Goal: Task Accomplishment & Management: Manage account settings

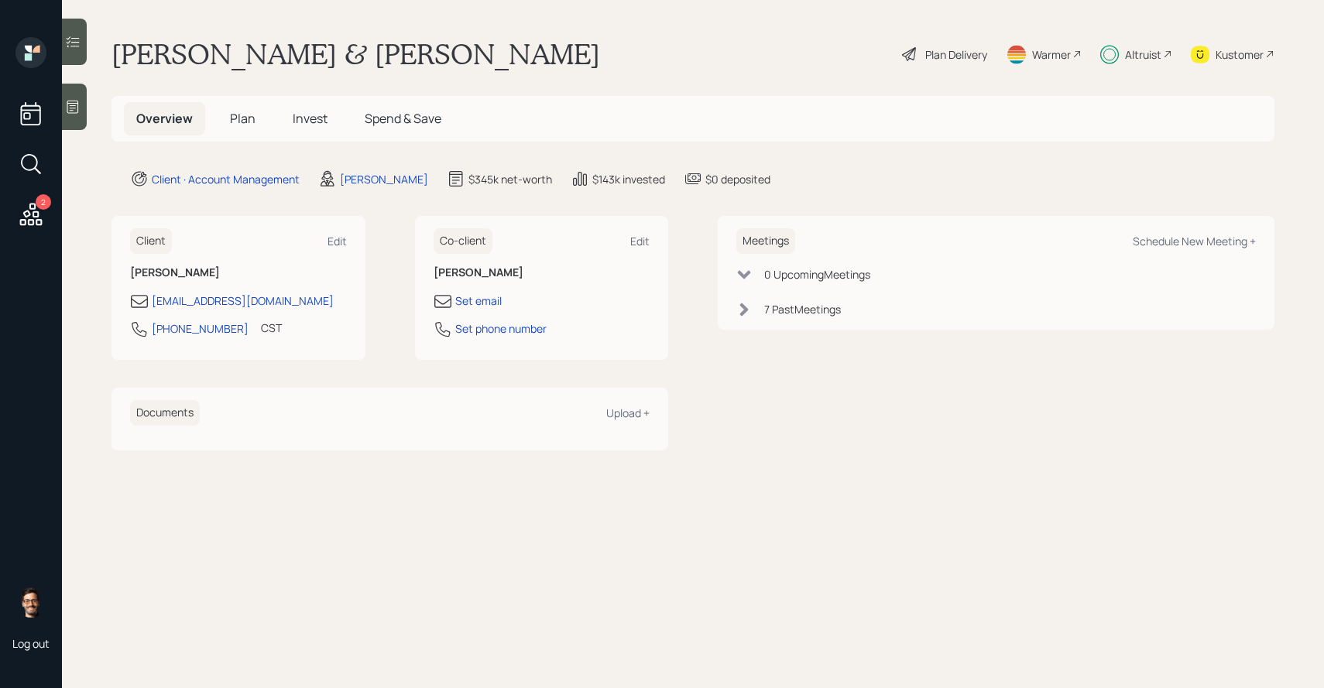
click at [76, 43] on icon at bounding box center [72, 41] width 15 height 15
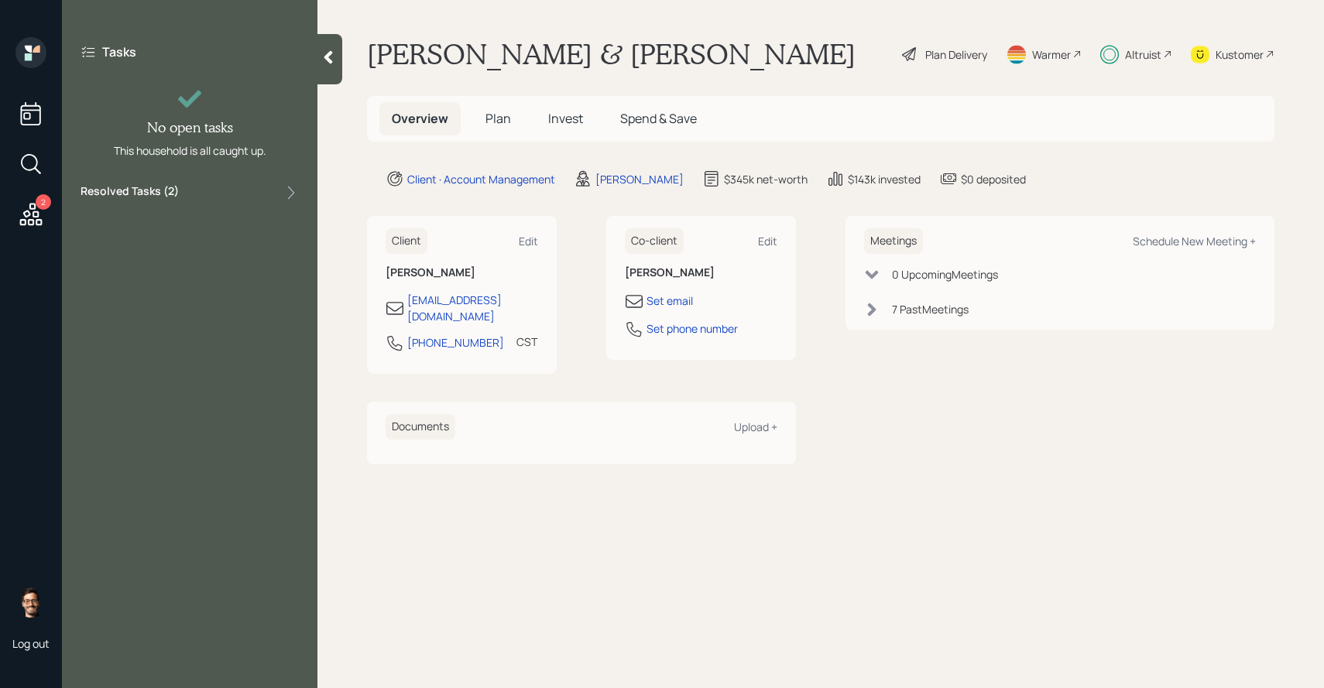
click at [277, 180] on div "Tasks No open tasks This household is all caught up. Resolved Tasks ( 2 )" at bounding box center [189, 122] width 255 height 171
click at [276, 190] on div "Resolved Tasks ( 2 )" at bounding box center [190, 192] width 218 height 19
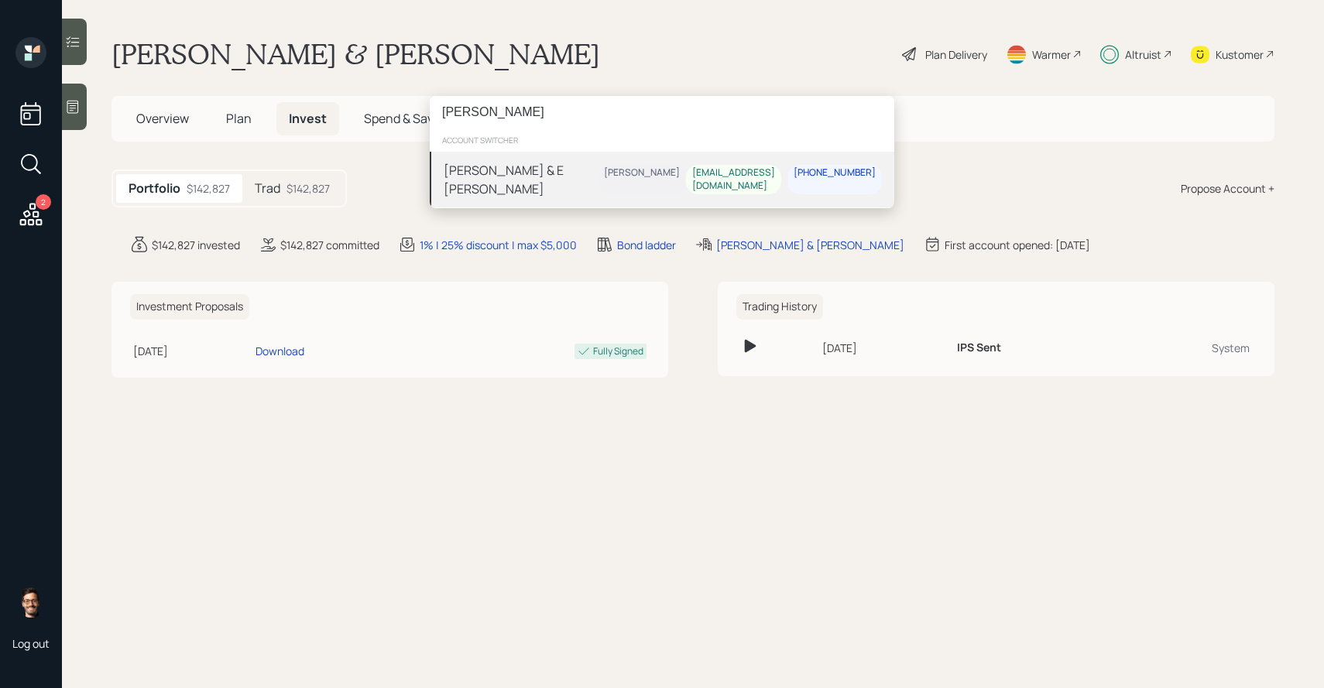
type input "sue hans"
